Goal: Book appointment/travel/reservation

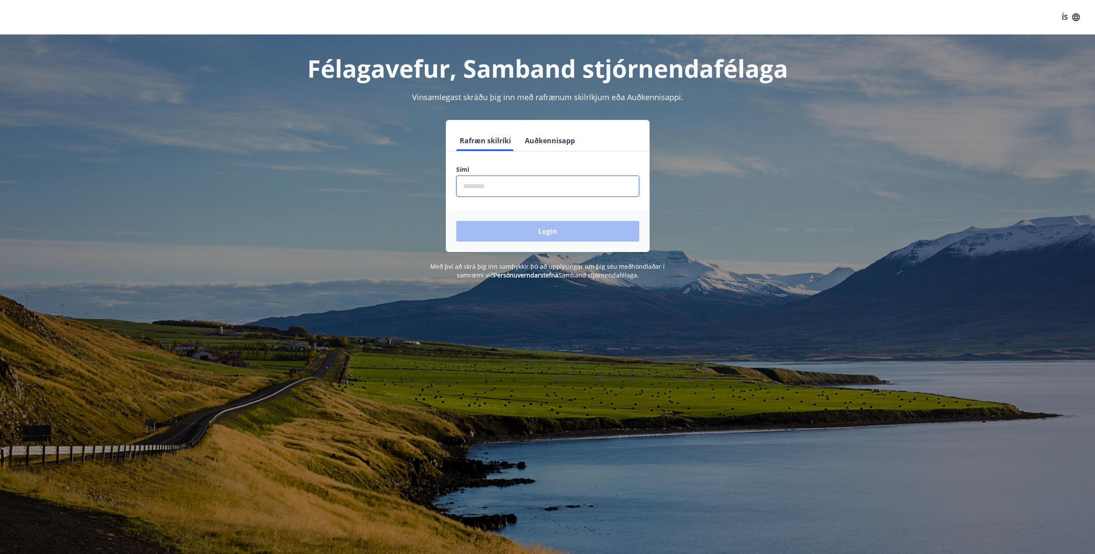
click at [513, 190] on input "phone" at bounding box center [547, 186] width 183 height 21
type input "********"
click at [558, 238] on button "Login" at bounding box center [547, 231] width 183 height 21
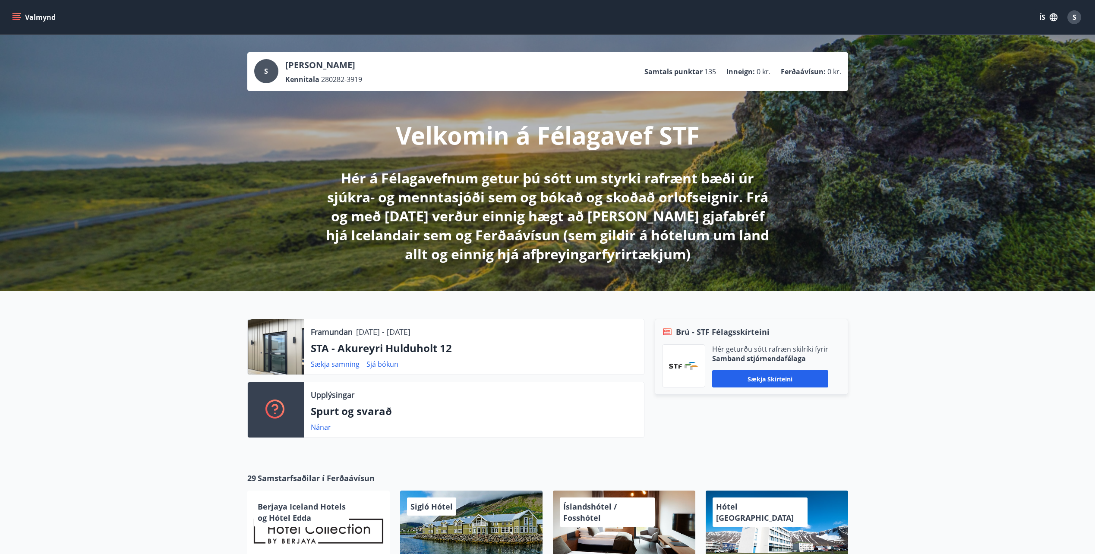
click at [16, 18] on icon "menu" at bounding box center [17, 17] width 9 height 1
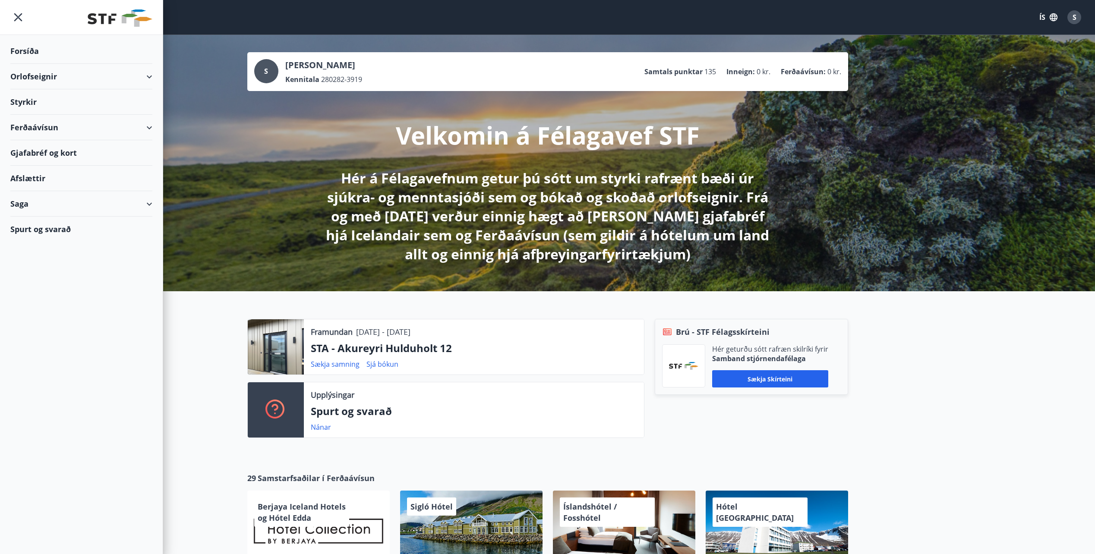
click at [147, 79] on div "Orlofseignir" at bounding box center [81, 76] width 142 height 25
click at [37, 101] on div "Framboð" at bounding box center [81, 98] width 128 height 18
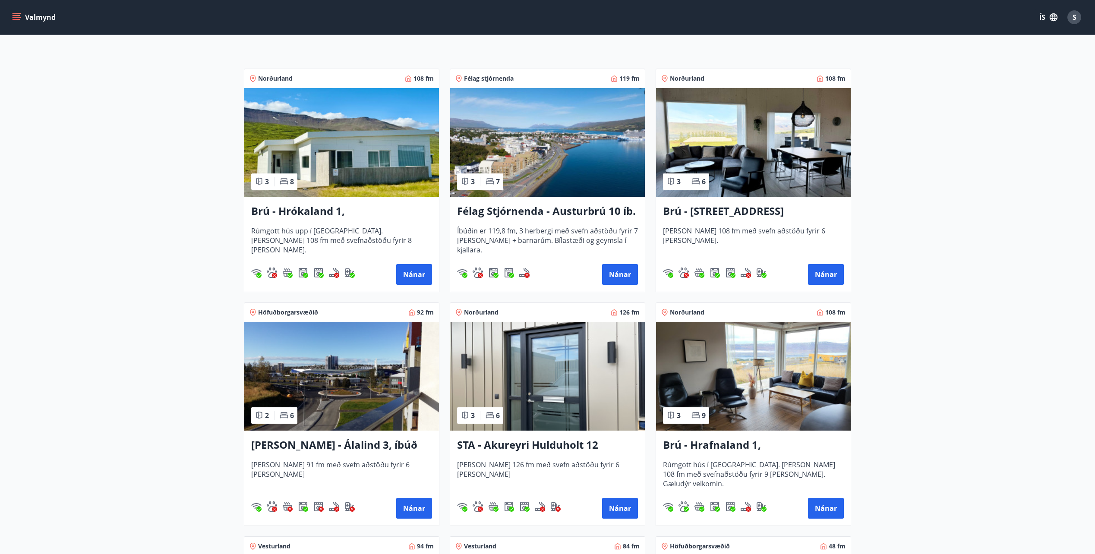
click at [534, 402] on img at bounding box center [547, 376] width 195 height 109
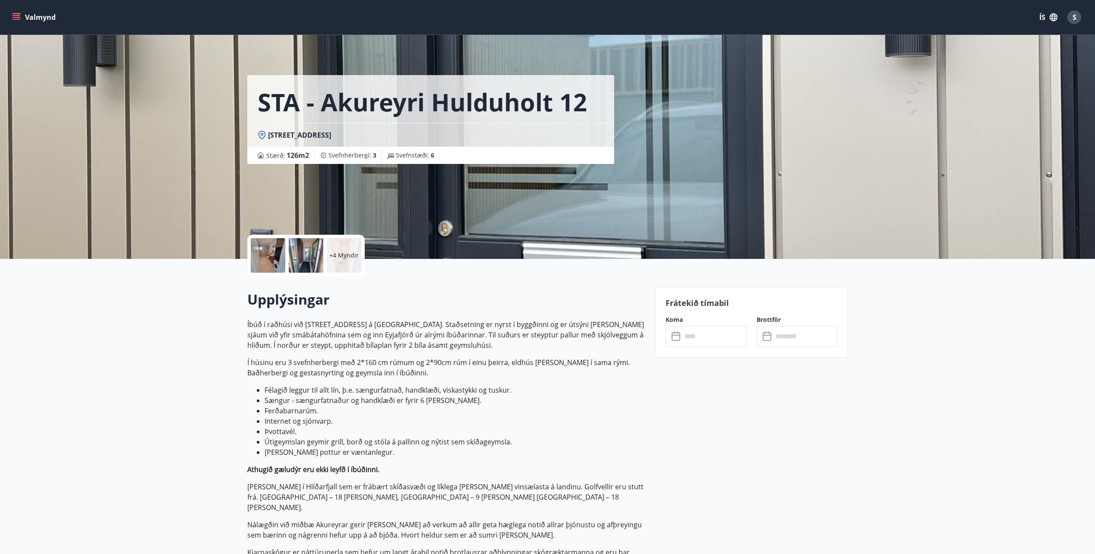
click at [272, 256] on div at bounding box center [268, 255] width 35 height 35
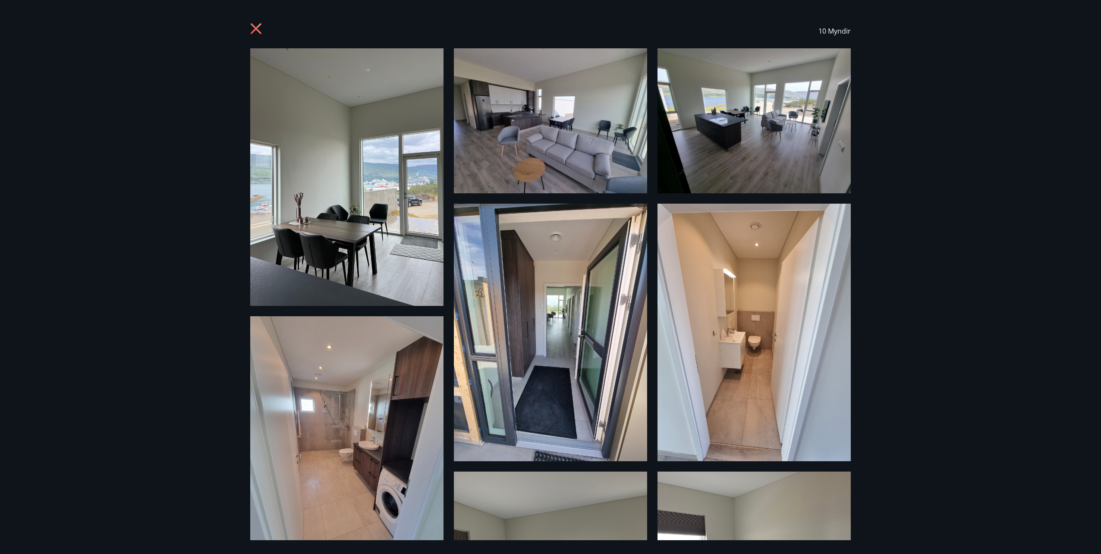
click at [384, 211] on img at bounding box center [346, 177] width 193 height 258
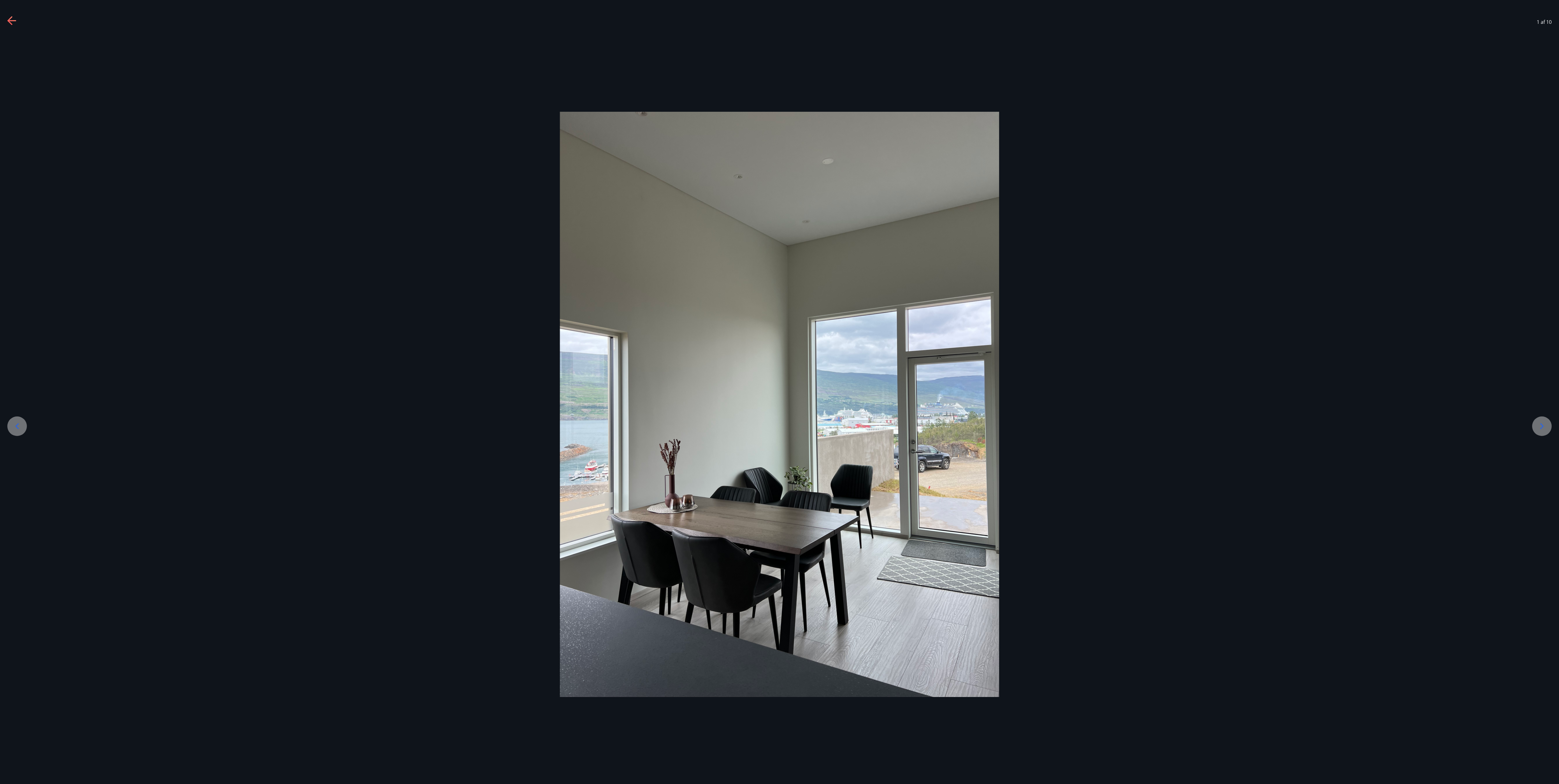
click at [779, 392] on div at bounding box center [1542, 427] width 20 height 20
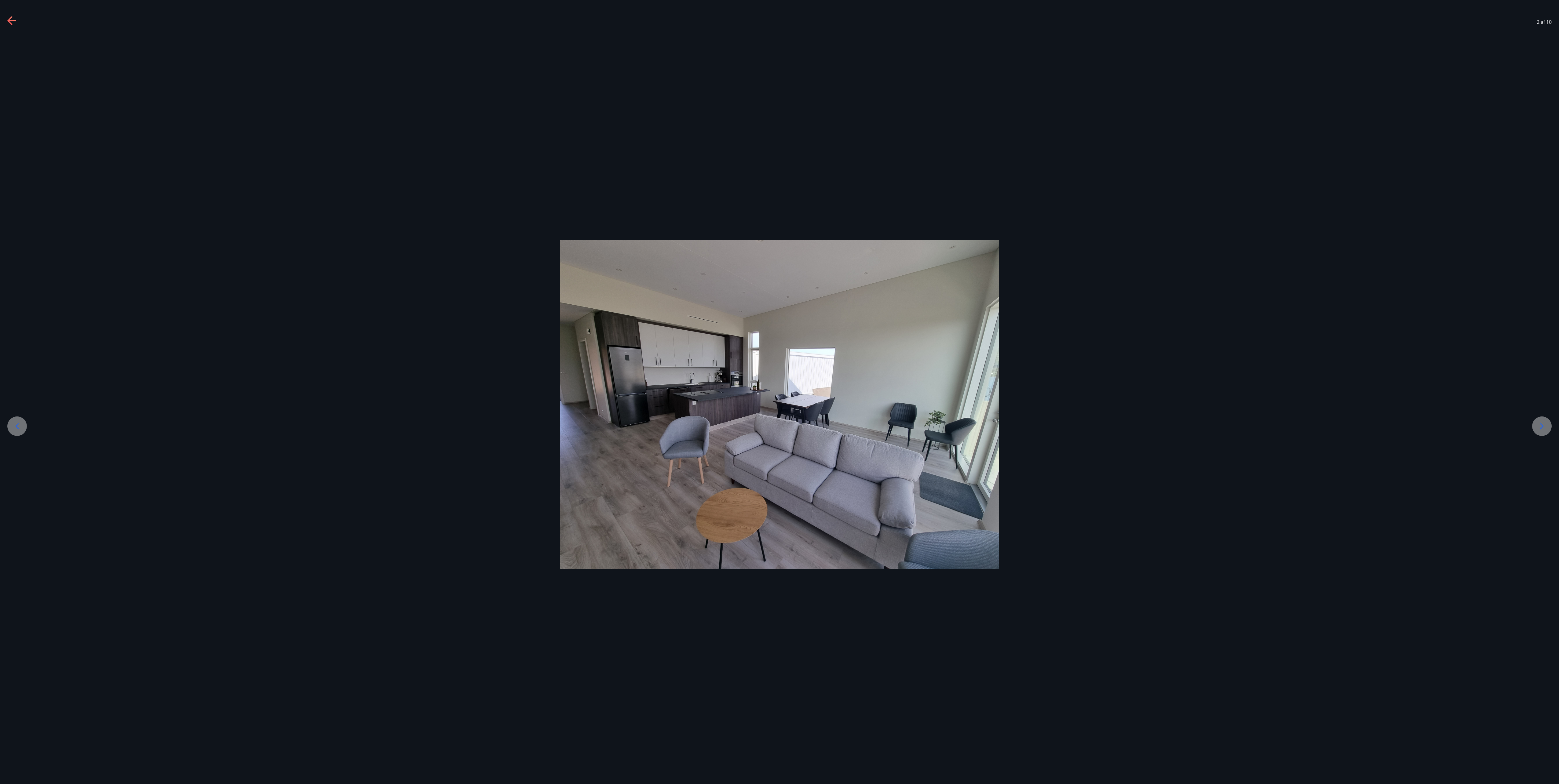
click at [779, 392] on div at bounding box center [1542, 427] width 20 height 20
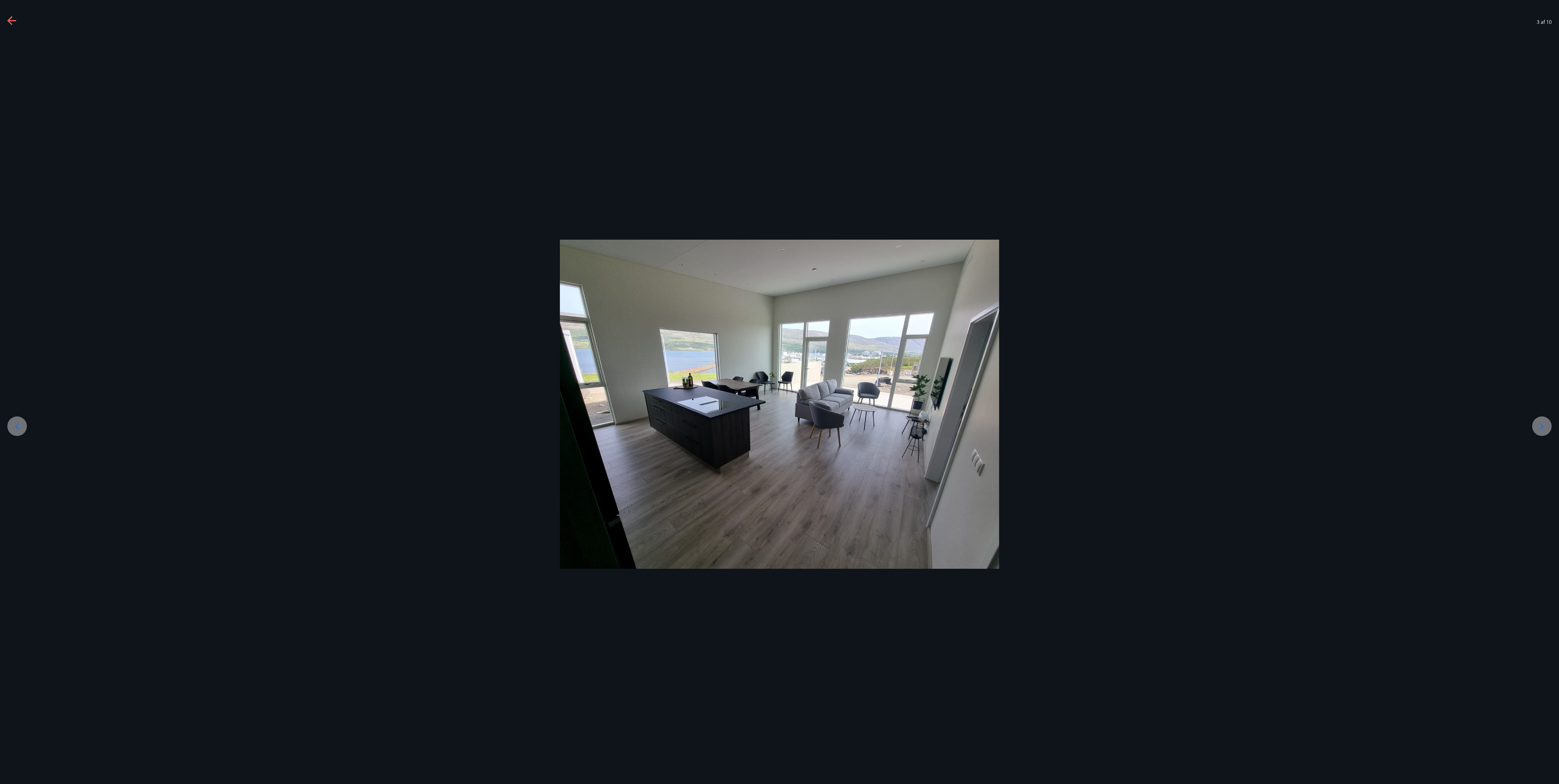
click at [779, 392] on div at bounding box center [1542, 427] width 20 height 20
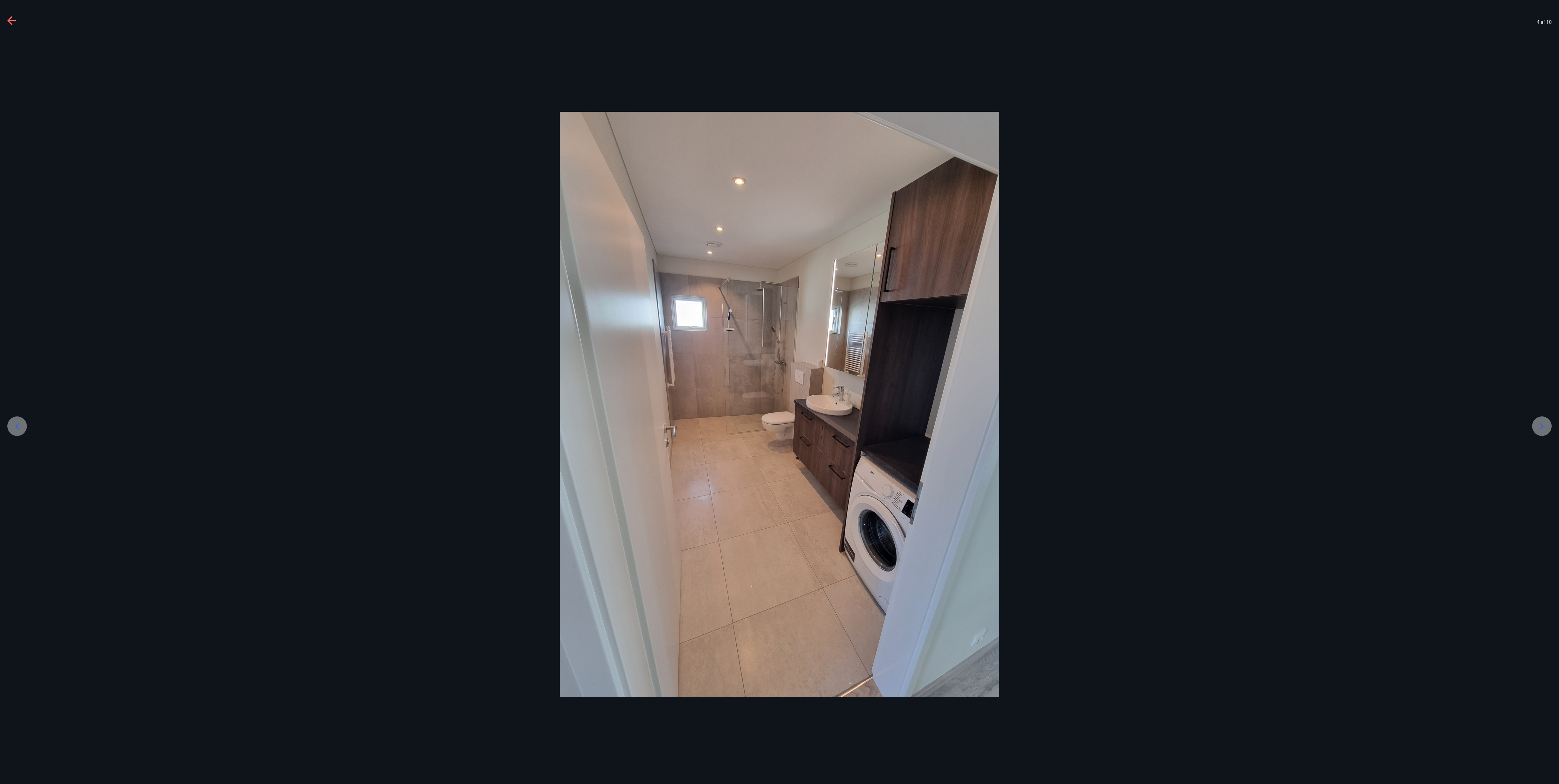
click at [779, 392] on div at bounding box center [1542, 427] width 20 height 20
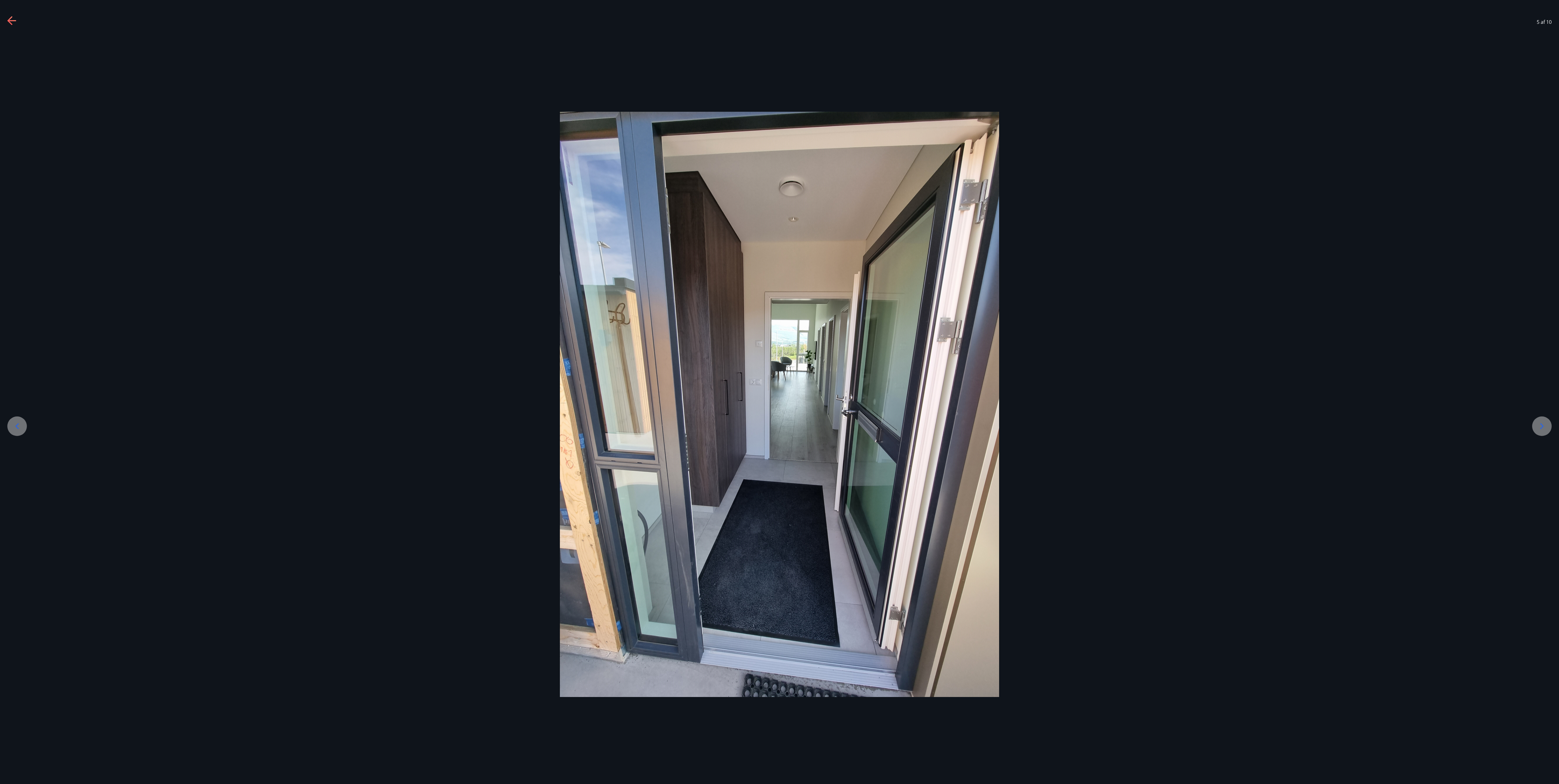
click at [779, 392] on div at bounding box center [1542, 427] width 20 height 20
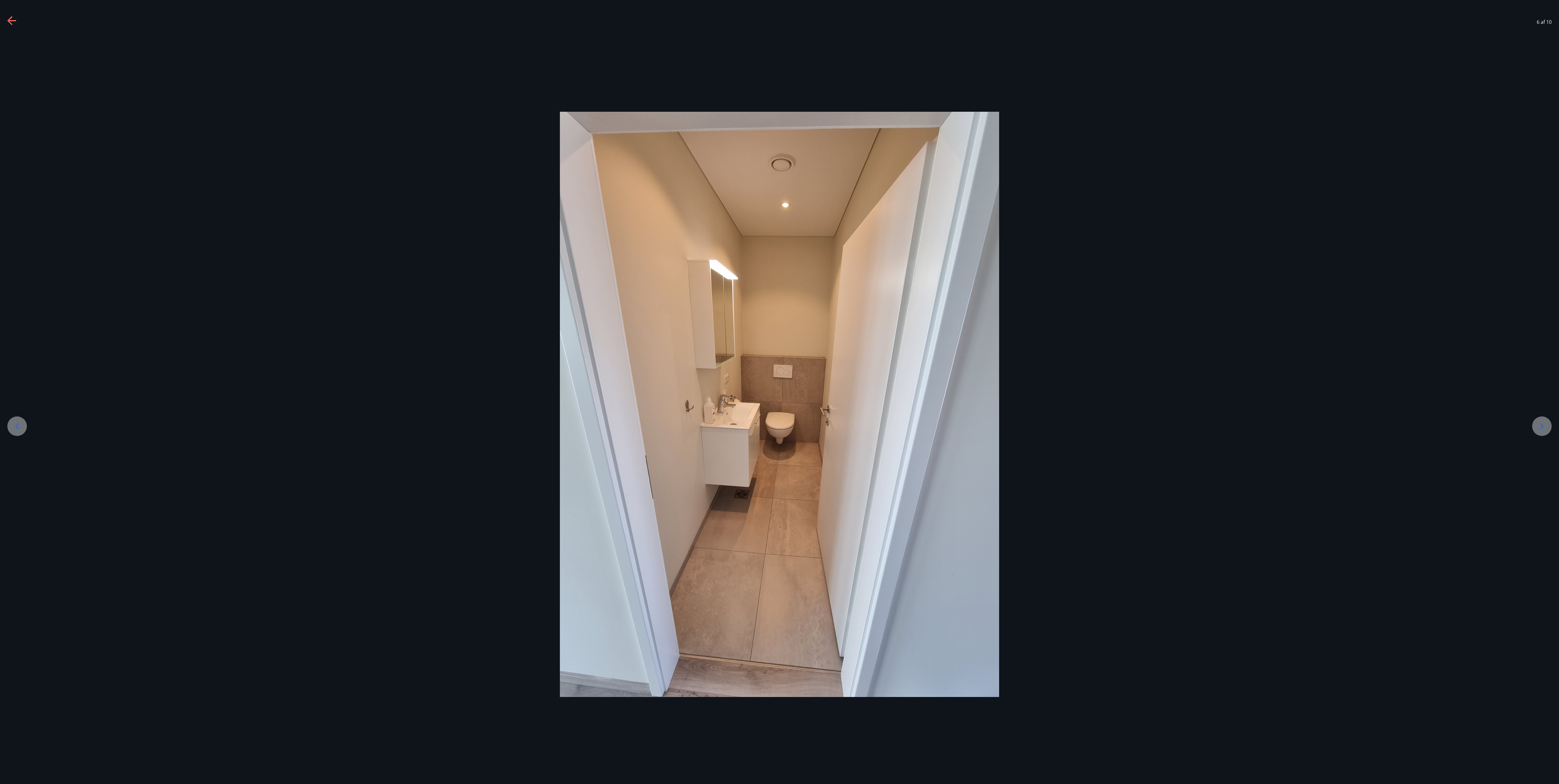
click at [779, 392] on div at bounding box center [1542, 427] width 20 height 20
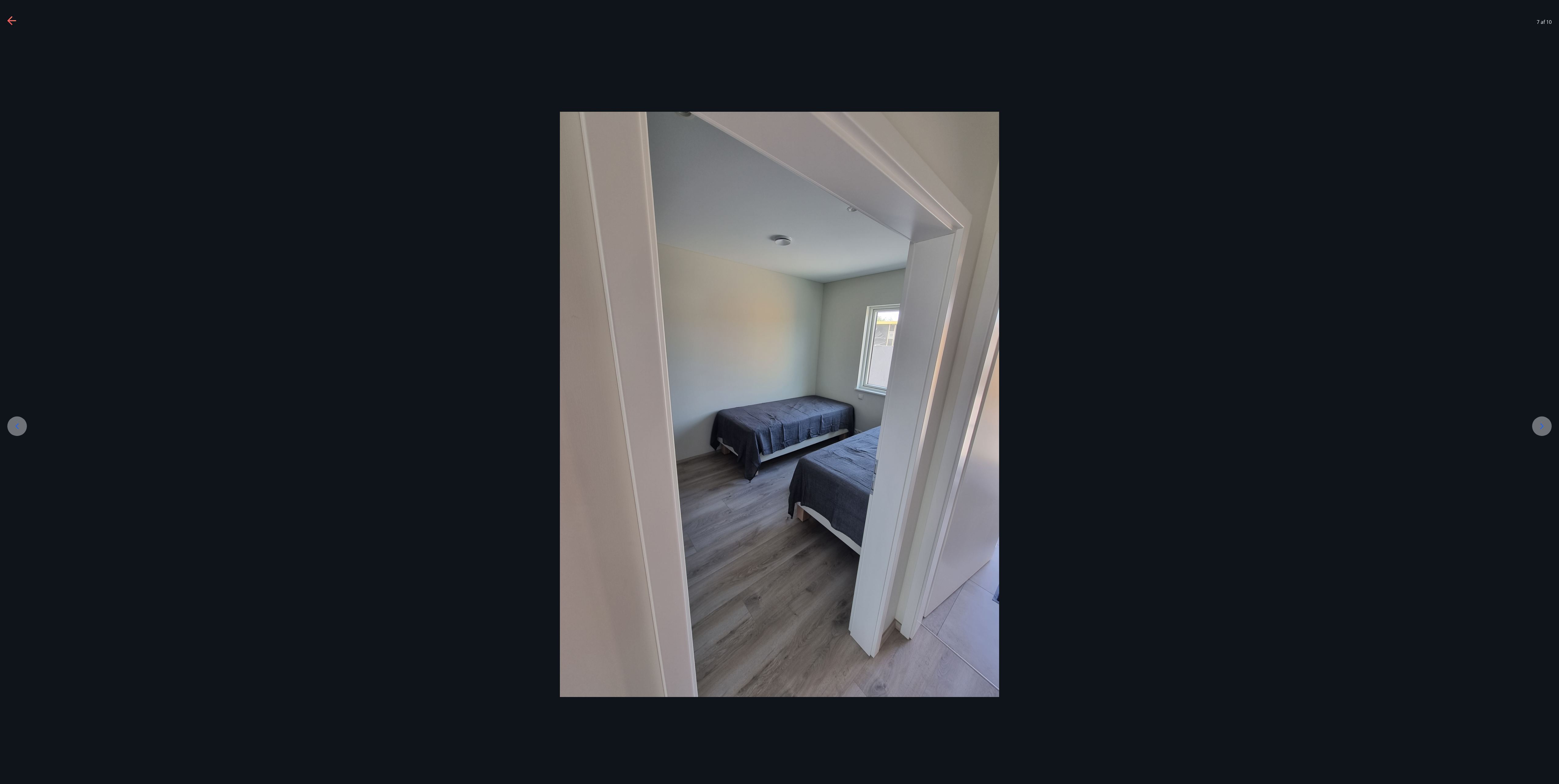
click at [779, 392] on div at bounding box center [1542, 427] width 20 height 20
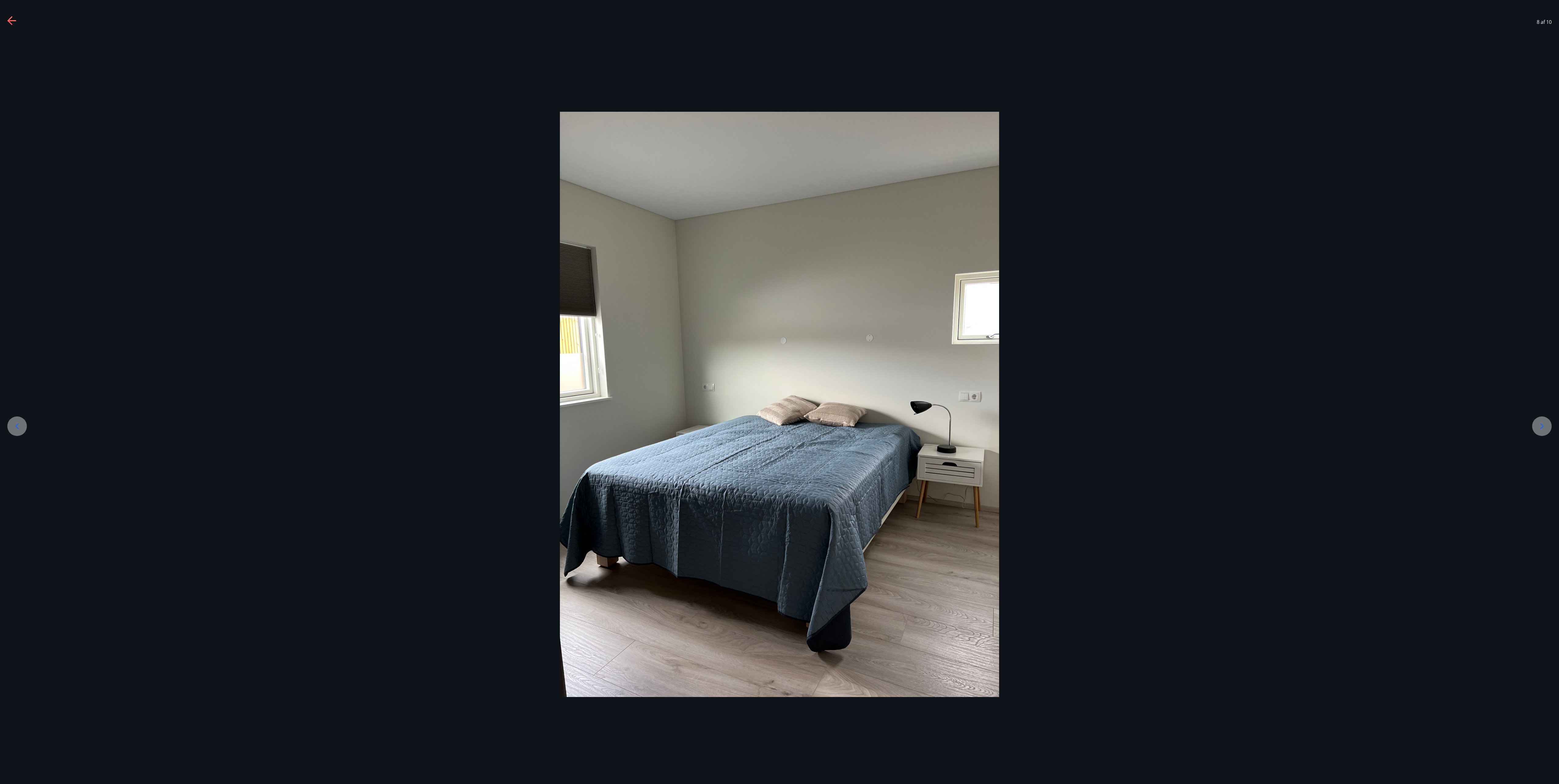
click at [779, 392] on div at bounding box center [1542, 427] width 20 height 20
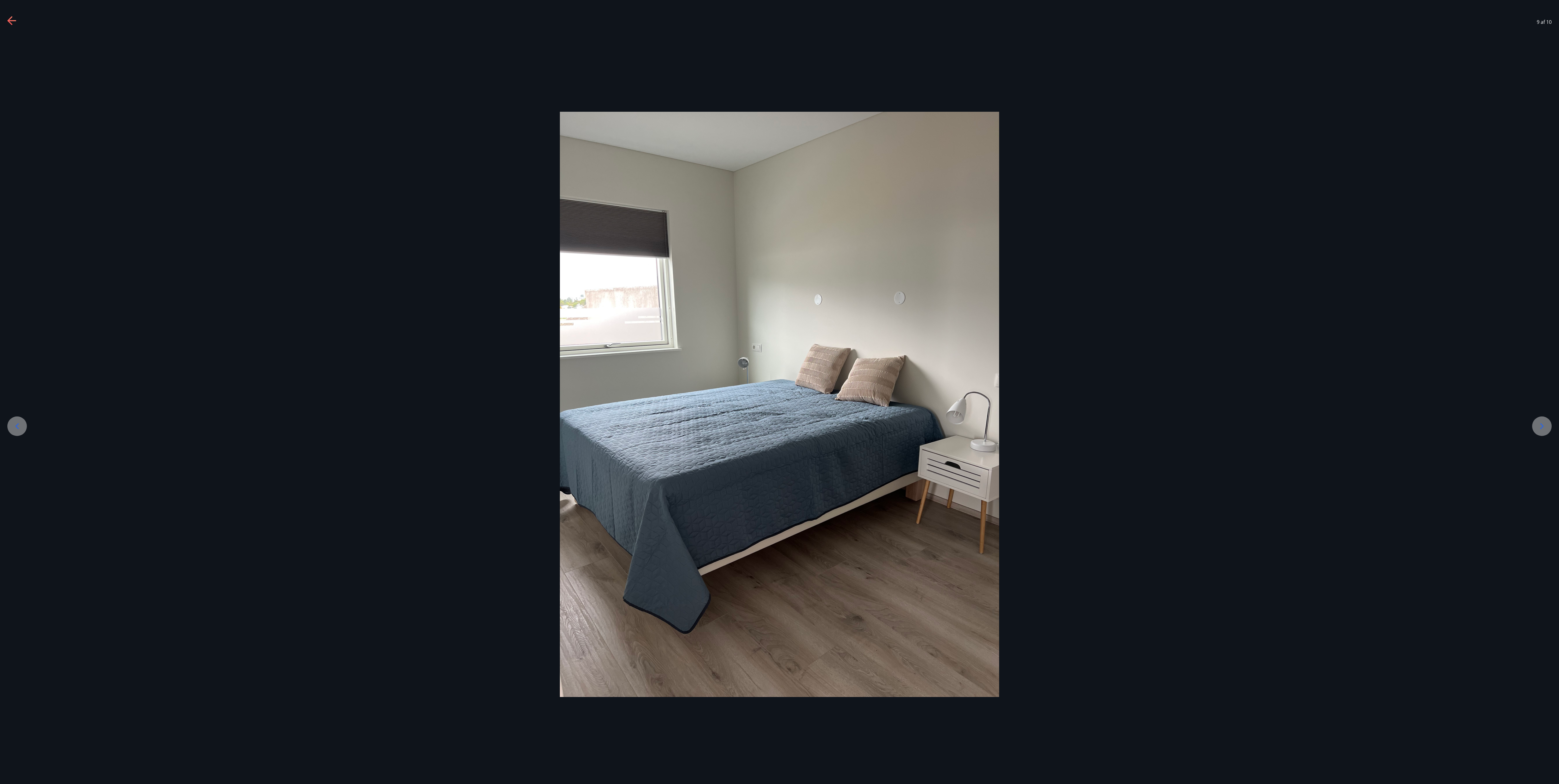
click at [779, 392] on div at bounding box center [1542, 427] width 20 height 20
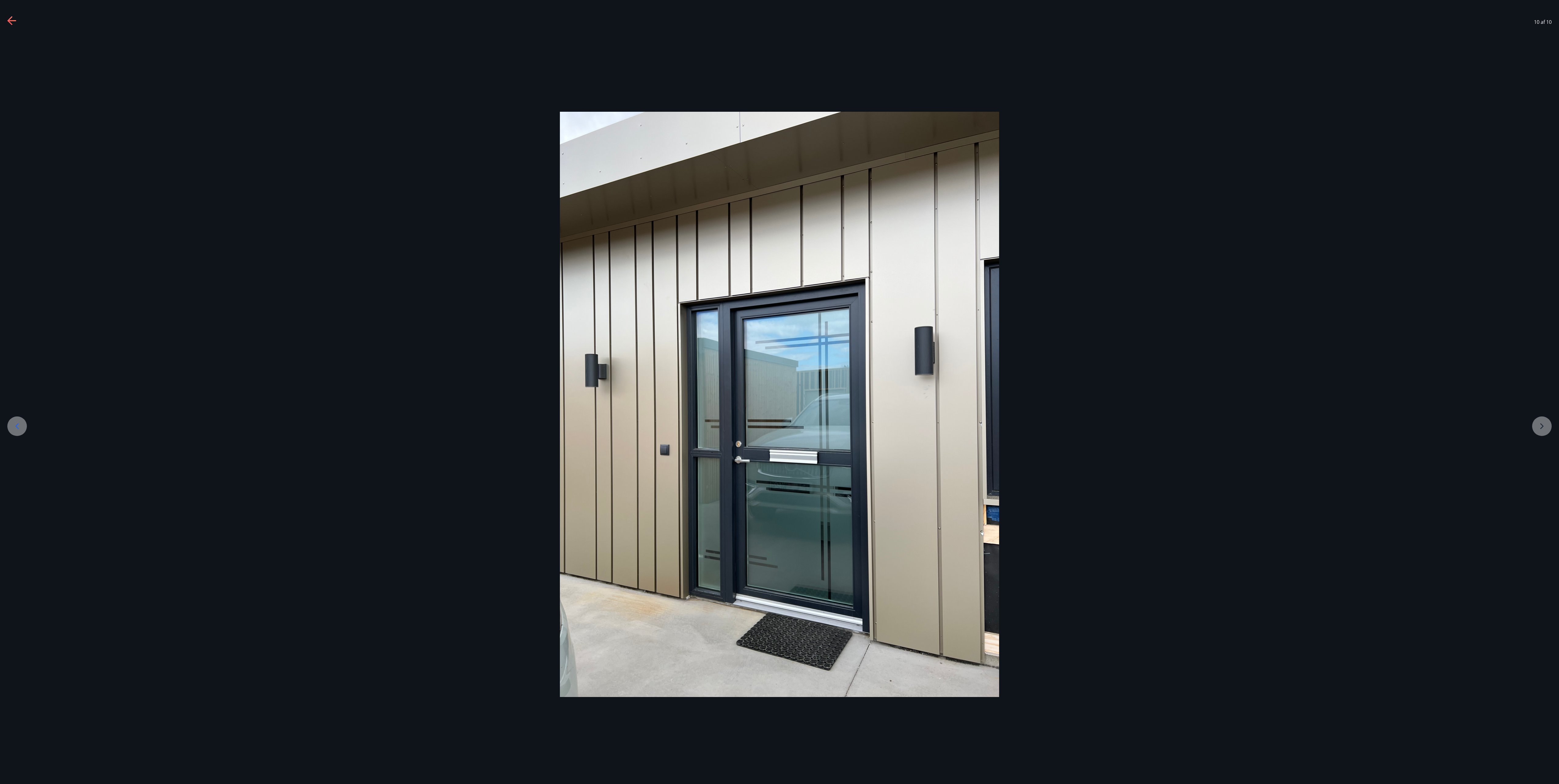
click at [779, 392] on div at bounding box center [779, 404] width 1559 height 585
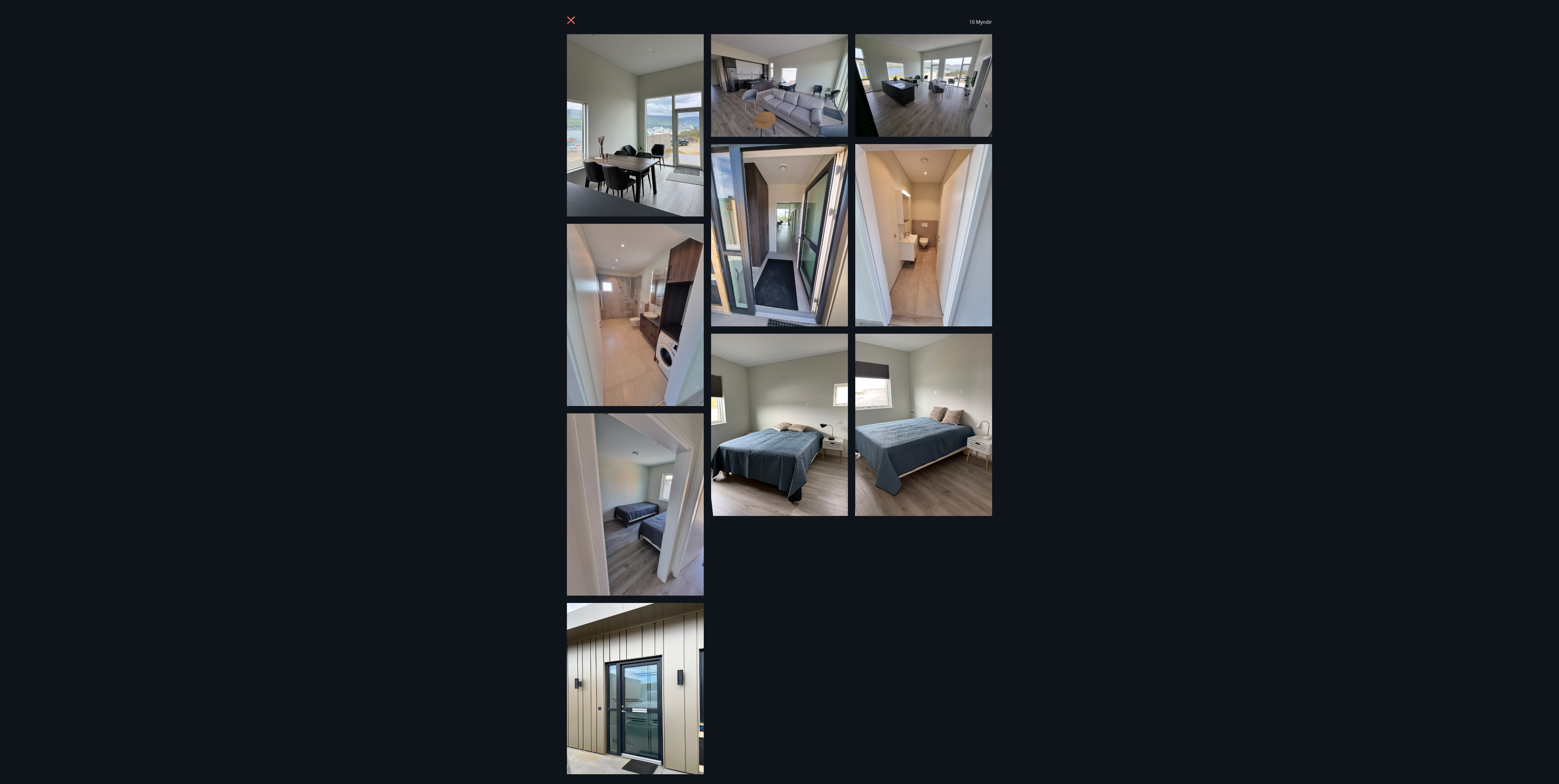
click at [569, 23] on icon at bounding box center [572, 21] width 10 height 10
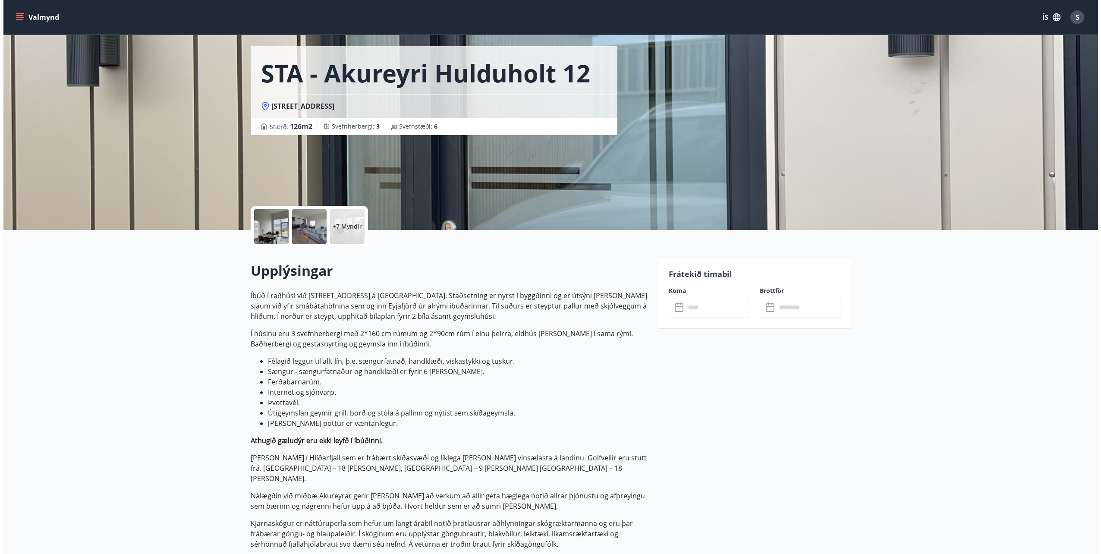
scroll to position [43, 0]
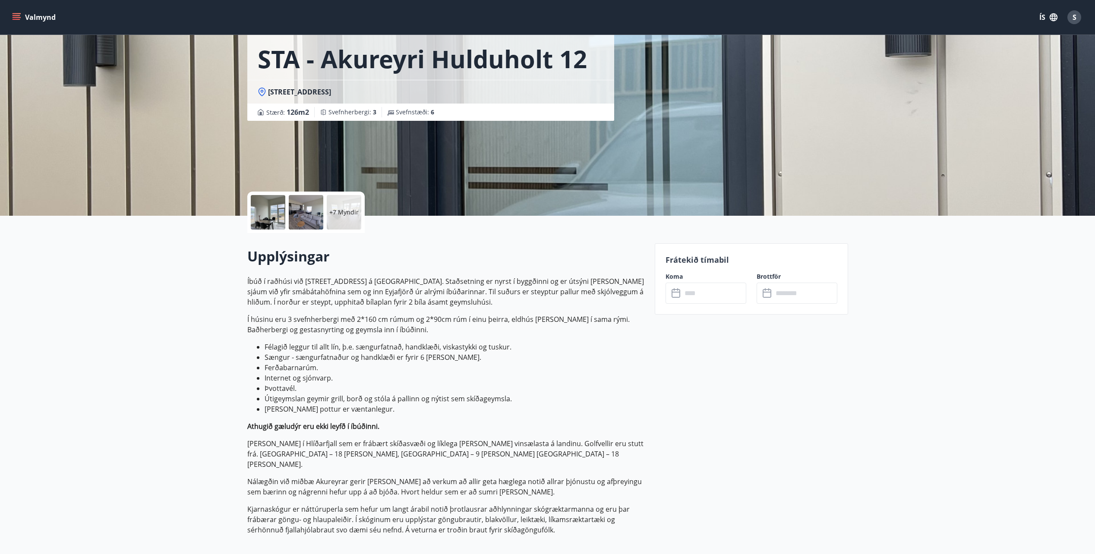
click at [1075, 19] on span "S" at bounding box center [1074, 17] width 4 height 9
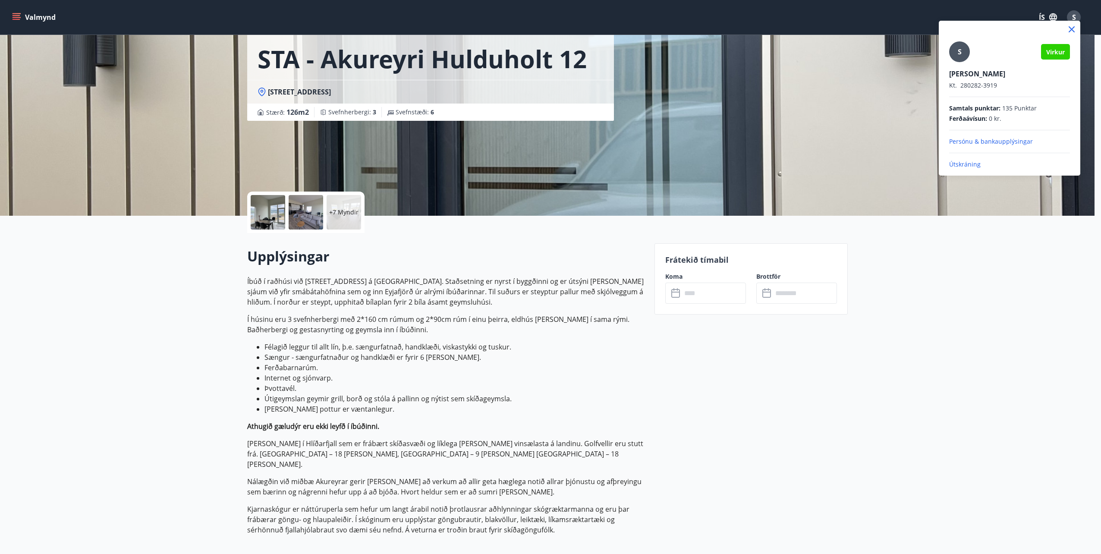
click at [959, 167] on p "Útskráning" at bounding box center [1009, 164] width 121 height 9
